Goal: Check status: Check status

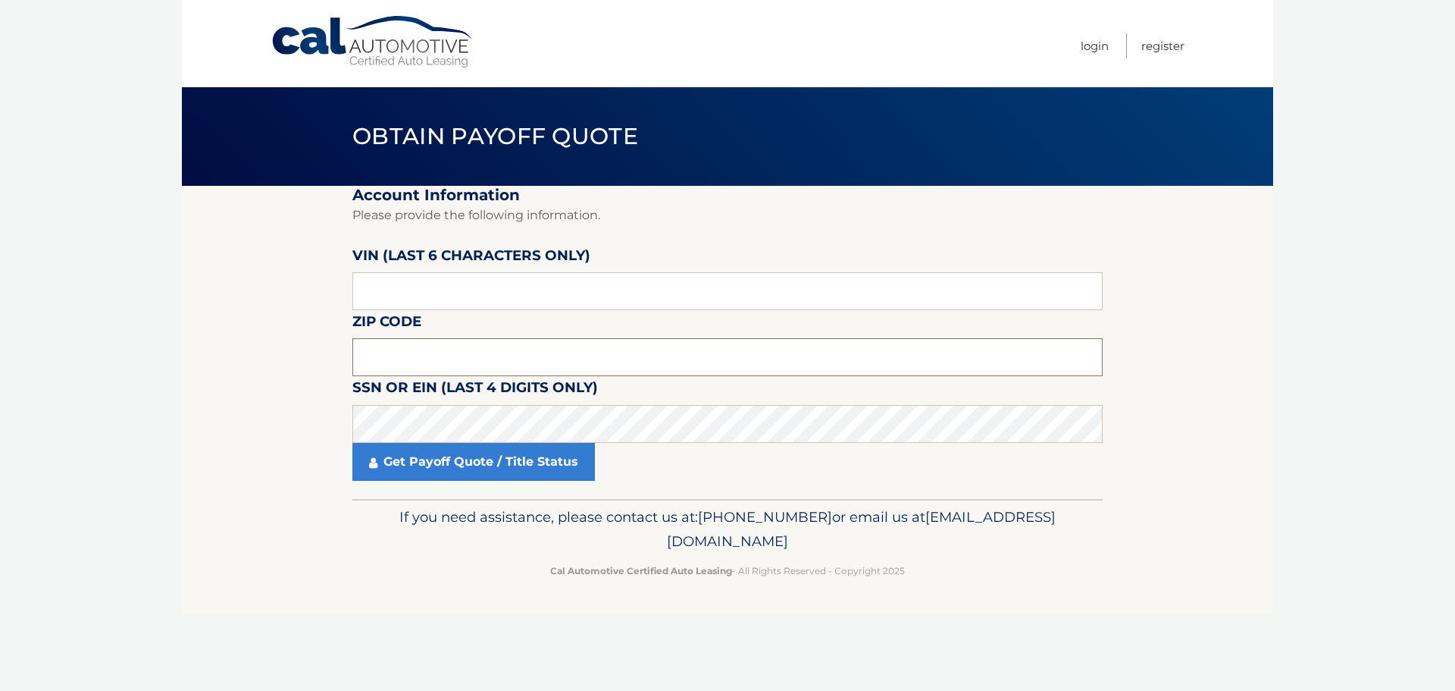
click at [431, 358] on input "text" at bounding box center [727, 357] width 750 height 38
type input "11021"
drag, startPoint x: 396, startPoint y: 288, endPoint x: 362, endPoint y: 296, distance: 35.1
click at [362, 296] on input "text" at bounding box center [727, 291] width 750 height 38
type input "411021"
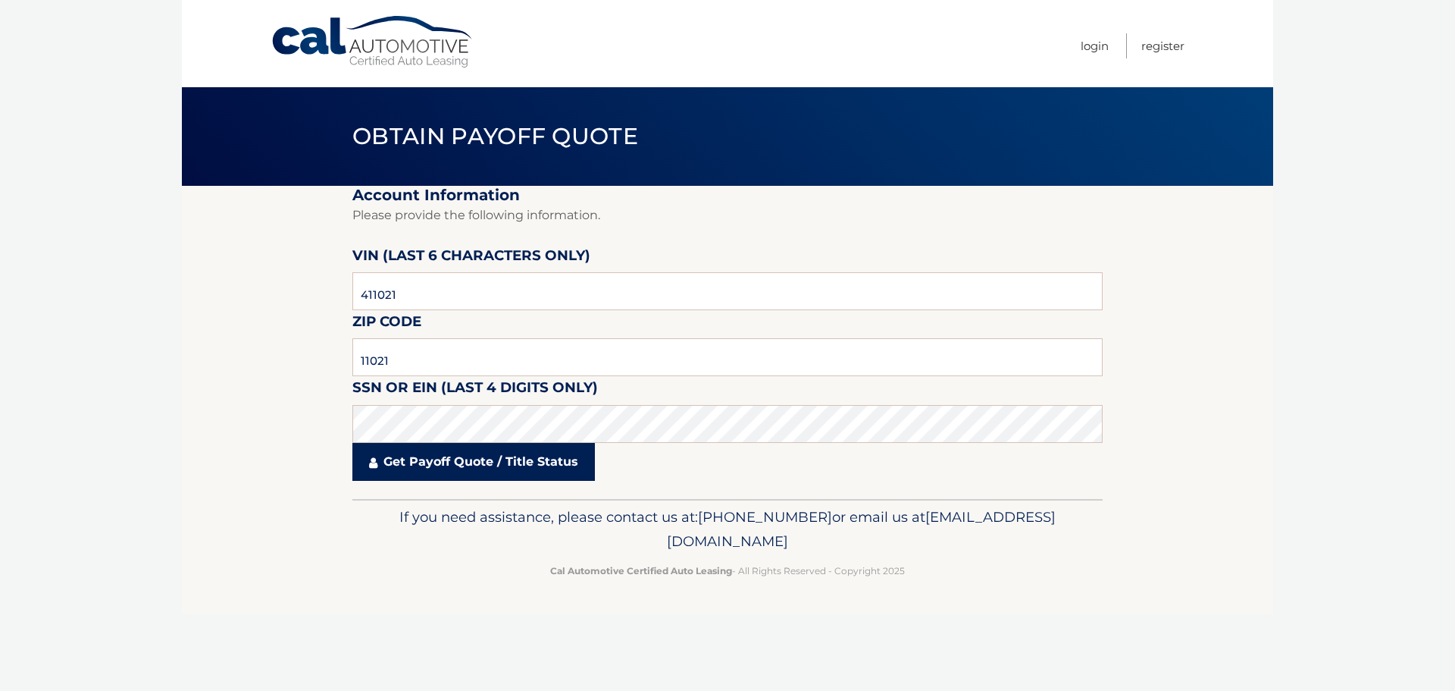
click at [443, 468] on link "Get Payoff Quote / Title Status" at bounding box center [473, 462] width 243 height 38
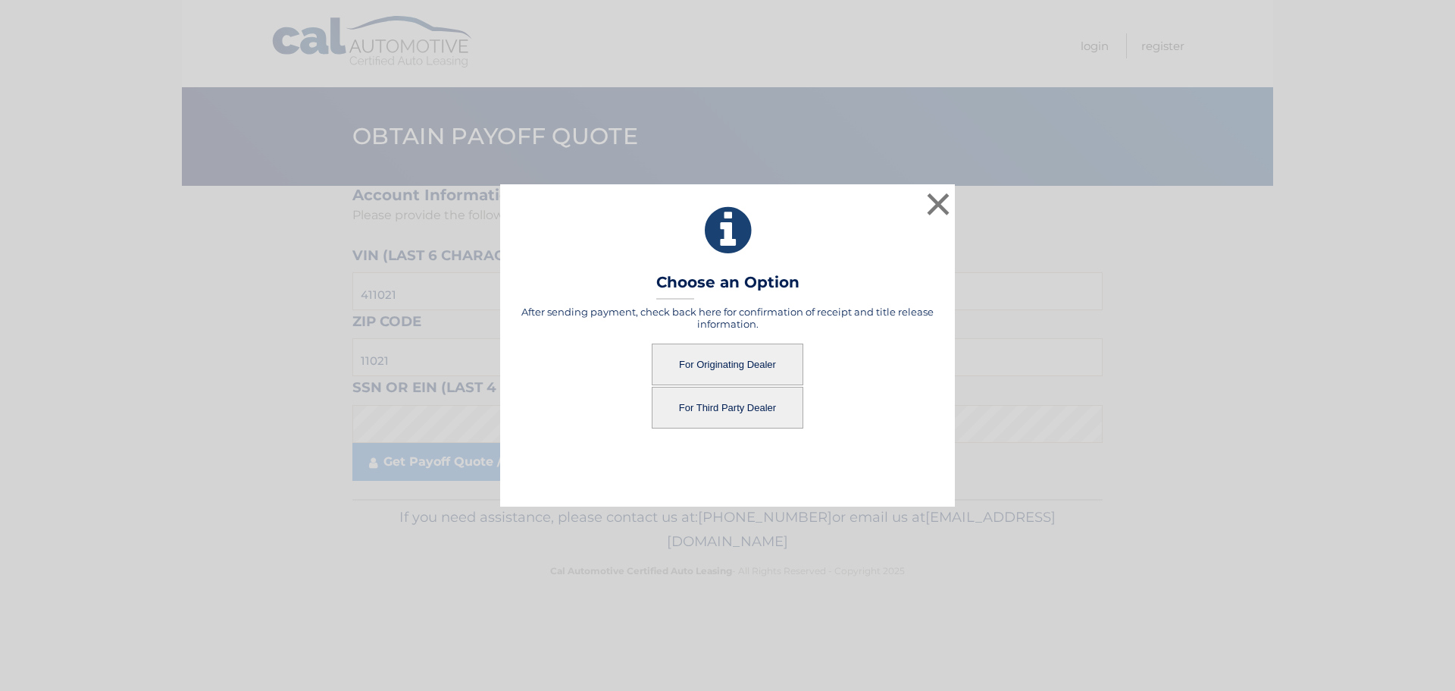
click at [709, 360] on button "For Originating Dealer" at bounding box center [728, 364] width 152 height 42
click at [727, 359] on button "For Originating Dealer" at bounding box center [728, 364] width 152 height 42
